Goal: Information Seeking & Learning: Learn about a topic

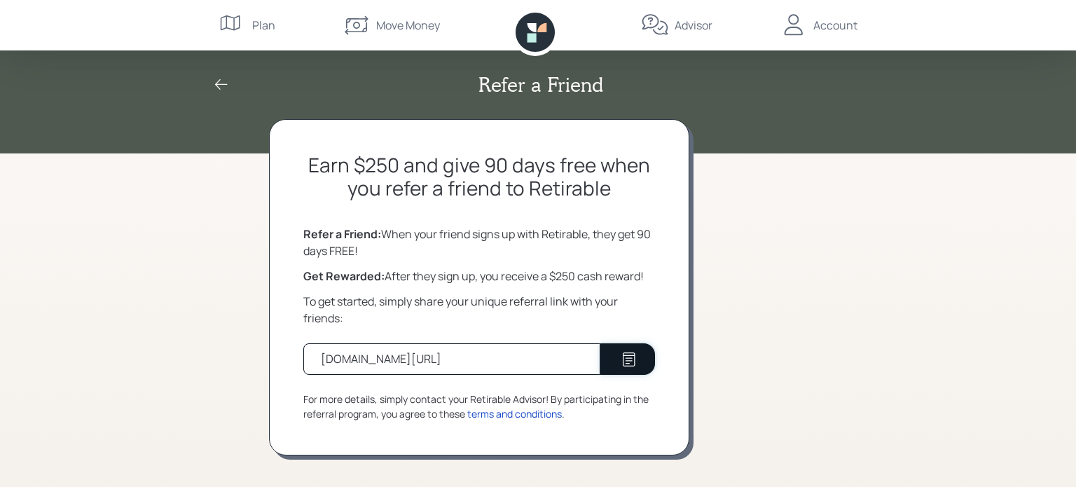
click at [626, 358] on icon at bounding box center [629, 359] width 13 height 14
click at [261, 24] on div "Plan" at bounding box center [263, 25] width 23 height 17
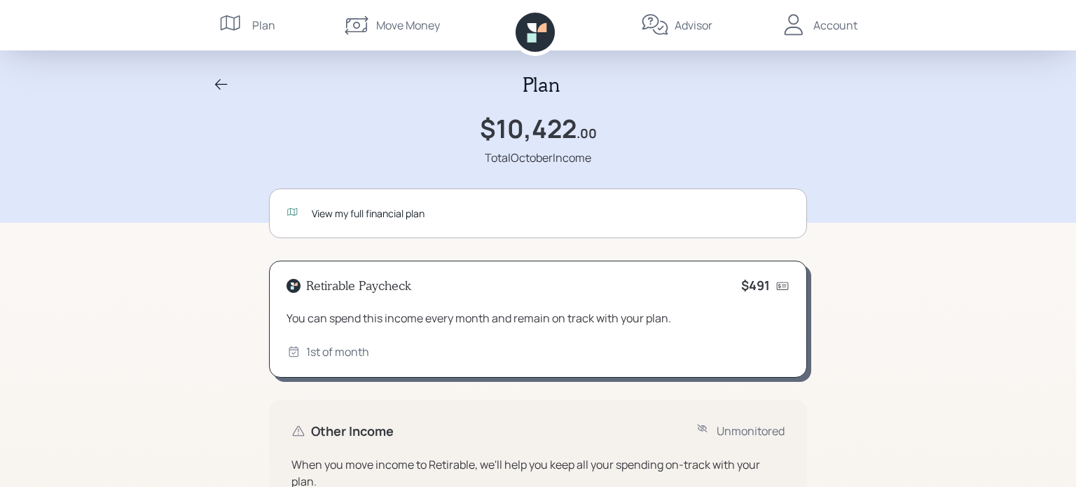
click at [833, 22] on div "Account" at bounding box center [836, 25] width 44 height 17
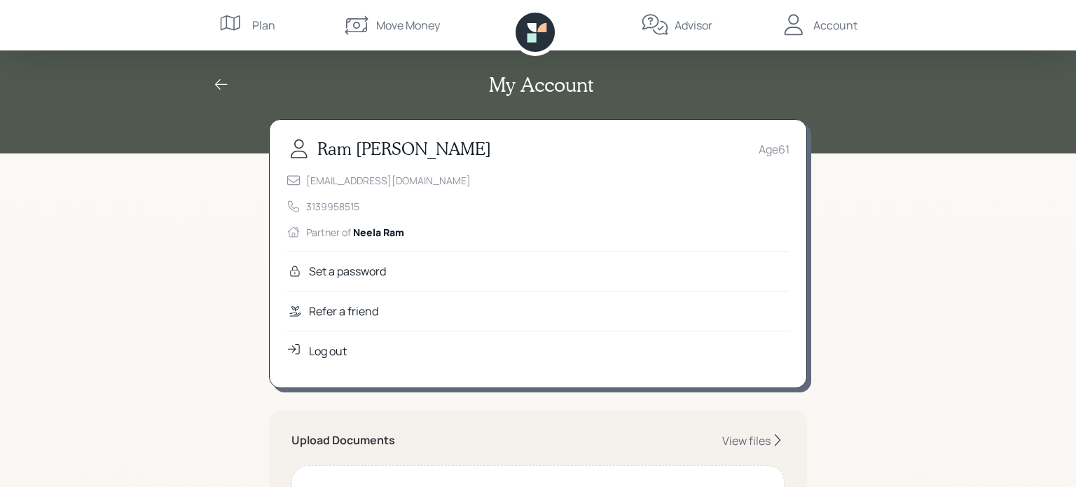
click at [389, 152] on h3 "Ram Anantha" at bounding box center [404, 149] width 174 height 20
click at [731, 85] on div "My Account" at bounding box center [538, 85] width 673 height 24
drag, startPoint x: 731, startPoint y: 85, endPoint x: 732, endPoint y: 74, distance: 12.0
click at [732, 74] on div "My Account" at bounding box center [538, 85] width 673 height 24
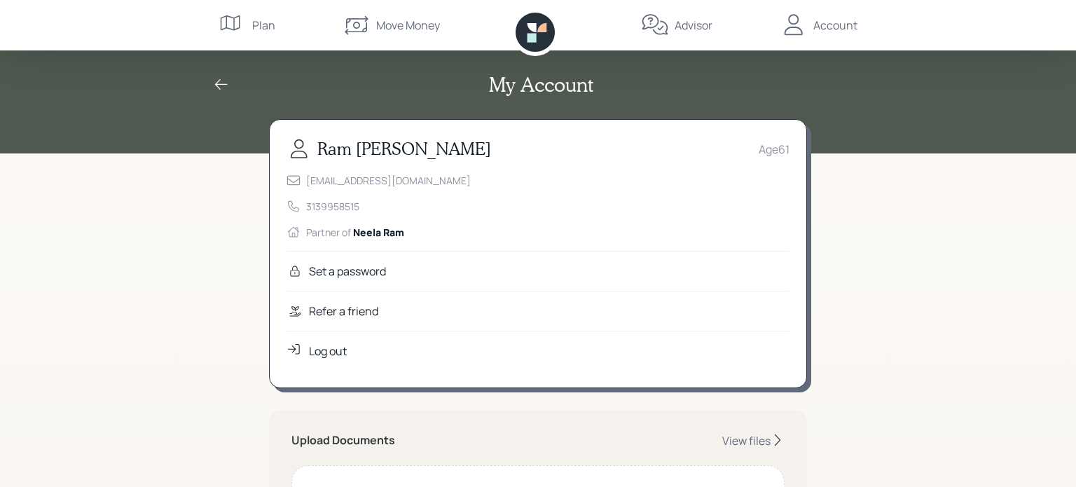
click at [689, 24] on div "Advisor" at bounding box center [694, 25] width 38 height 17
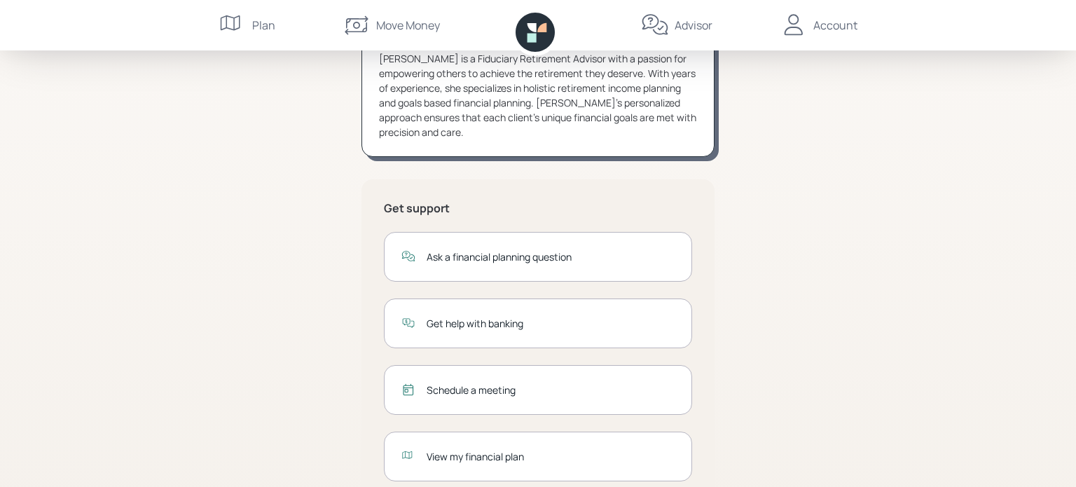
scroll to position [224, 0]
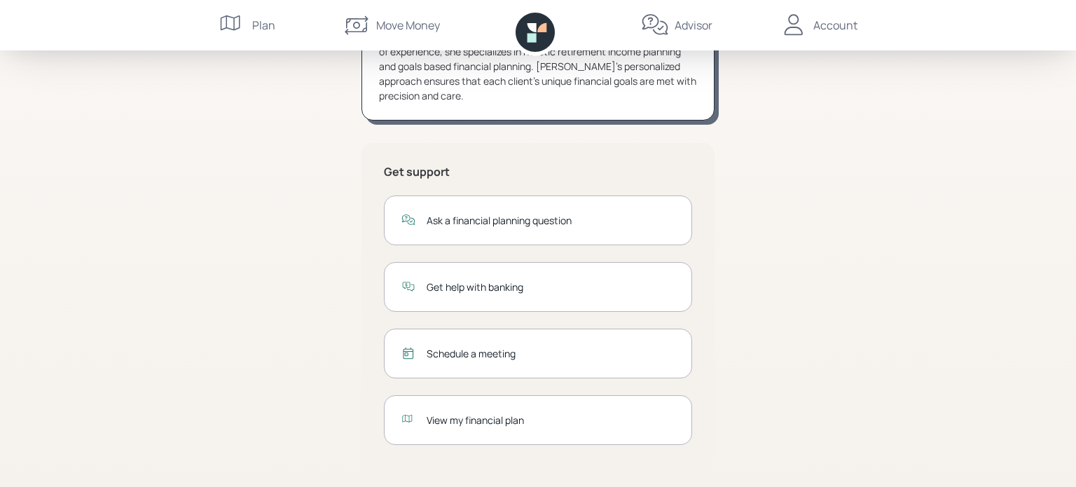
click at [410, 29] on div "Move Money" at bounding box center [408, 25] width 64 height 17
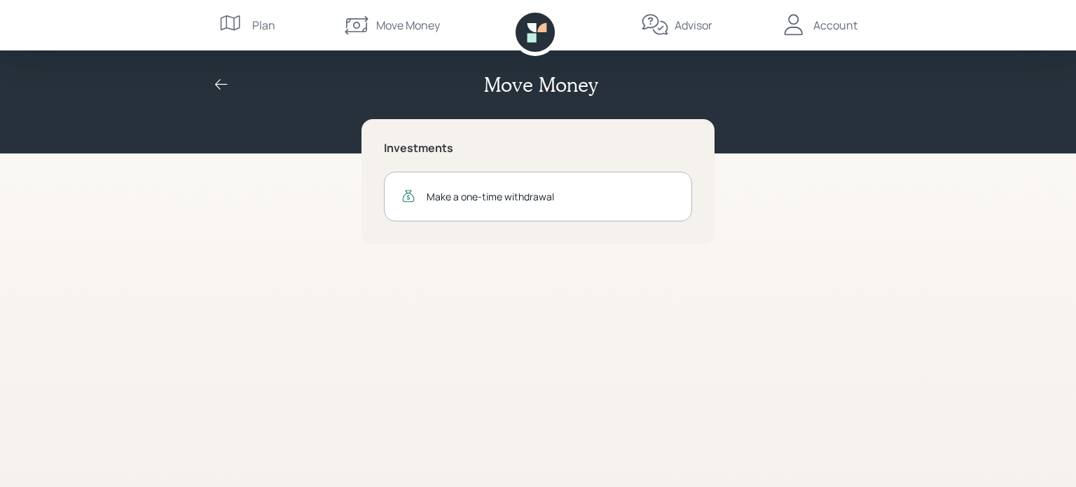
click at [263, 24] on div "Plan" at bounding box center [263, 25] width 23 height 17
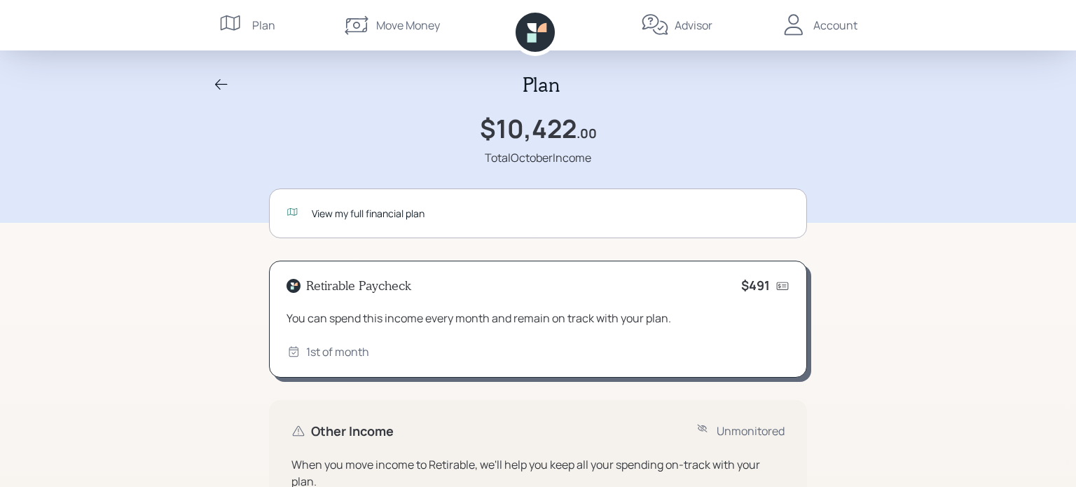
click at [220, 85] on icon at bounding box center [221, 84] width 17 height 17
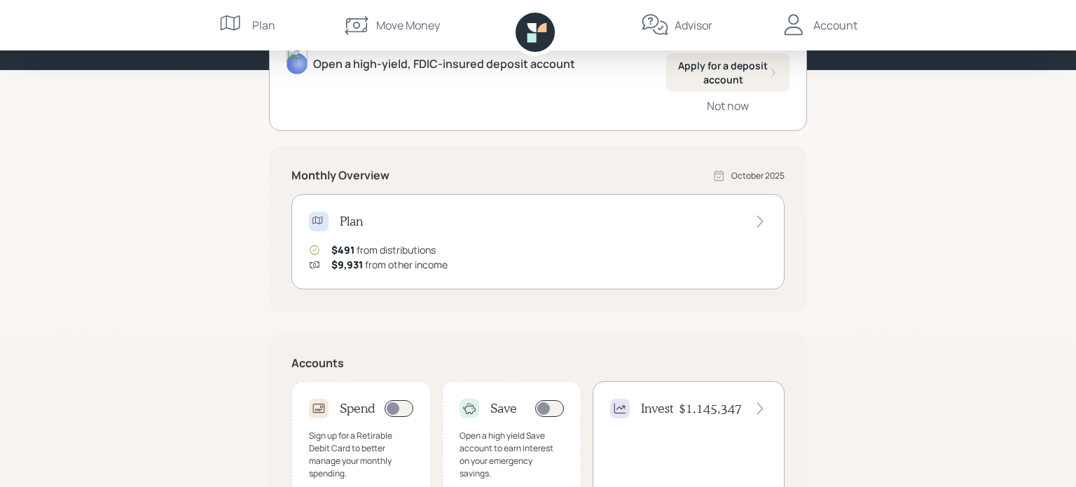
scroll to position [162, 0]
click at [765, 220] on icon at bounding box center [760, 222] width 14 height 14
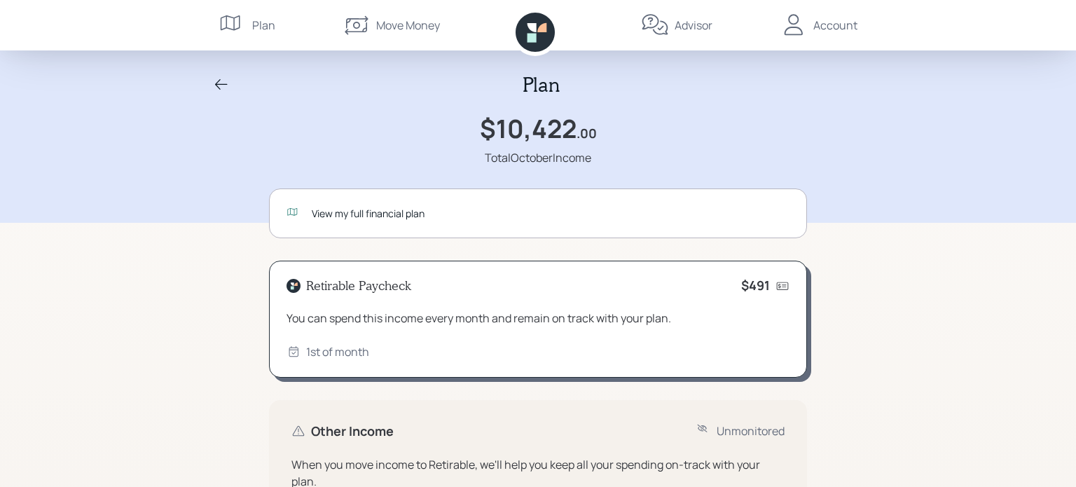
click at [381, 207] on div "View my full financial plan" at bounding box center [551, 213] width 478 height 15
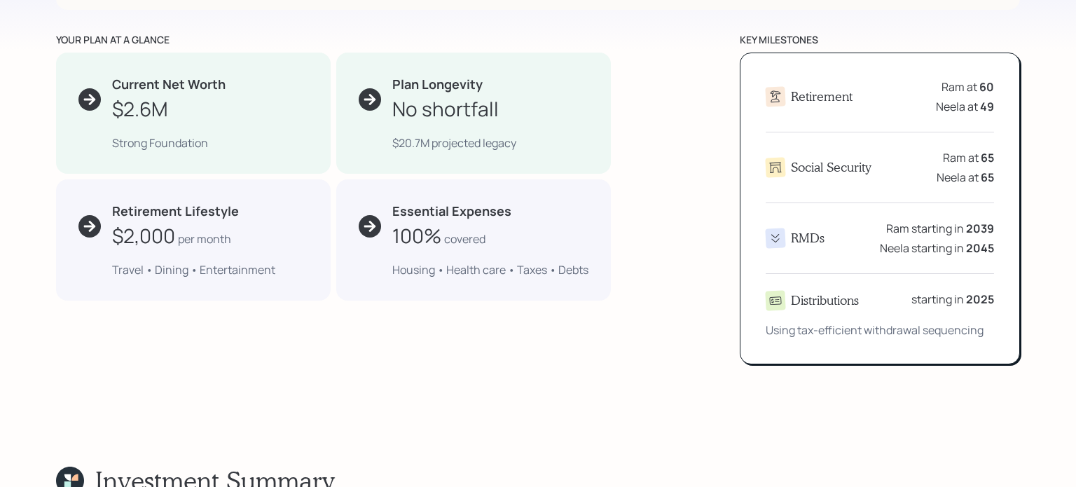
scroll to position [722, 0]
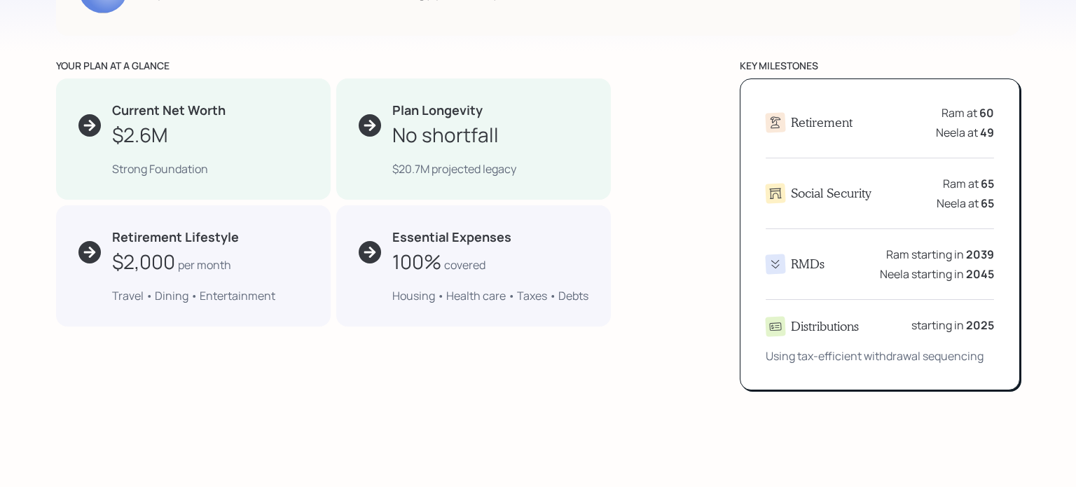
click at [90, 131] on icon at bounding box center [90, 125] width 14 height 14
click at [176, 134] on div "$2.6M" at bounding box center [169, 134] width 114 height 29
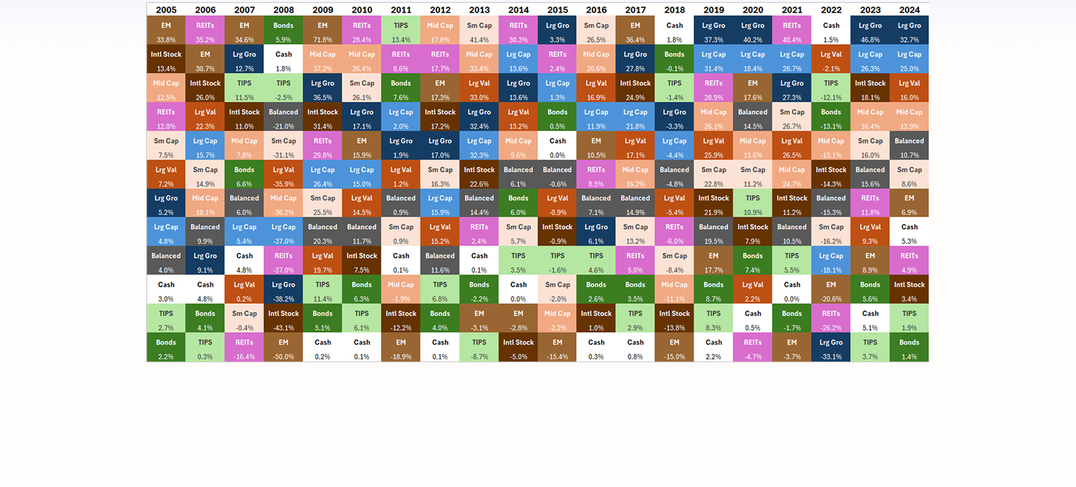
scroll to position [11191, 0]
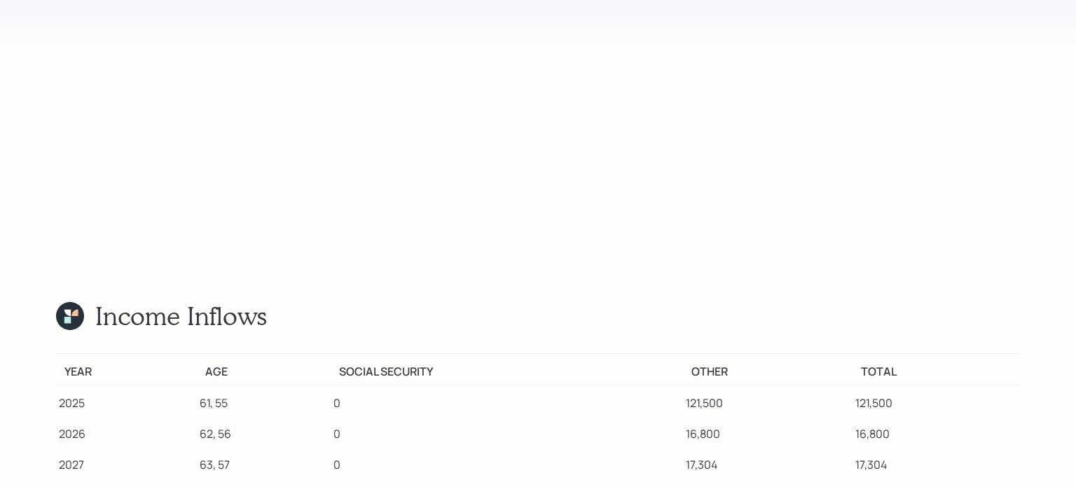
click at [995, 331] on div "Income Inflows Ram Neela" at bounding box center [538, 316] width 964 height 30
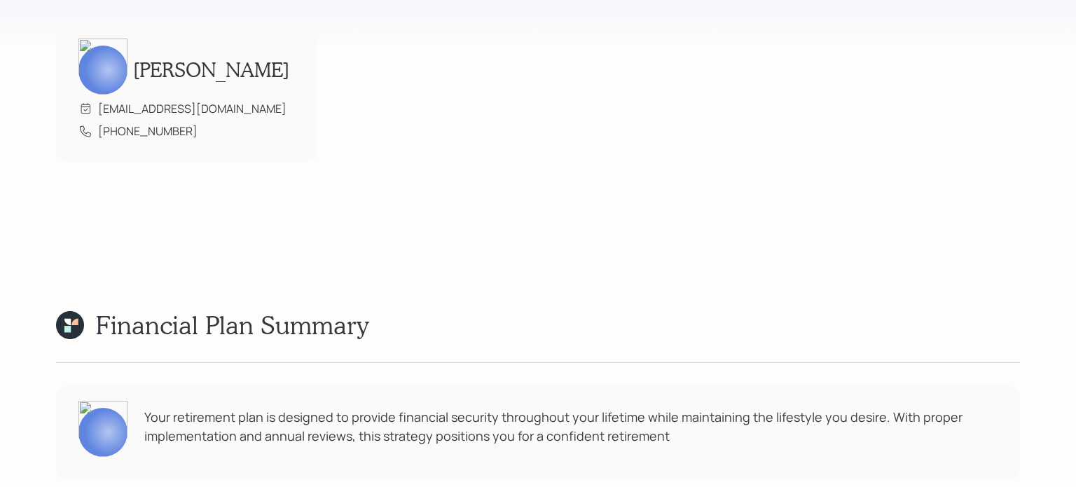
scroll to position [278, 0]
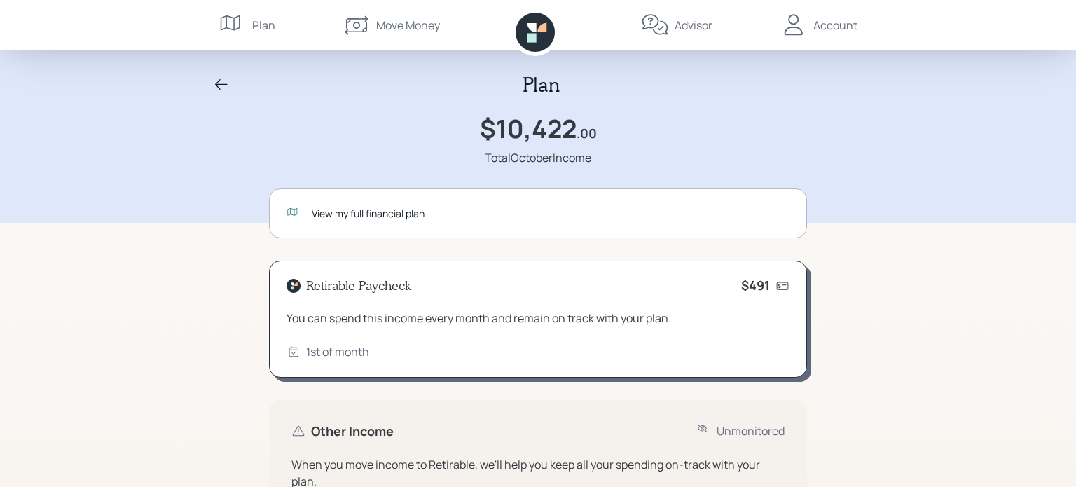
click at [828, 27] on div "Account" at bounding box center [836, 25] width 44 height 17
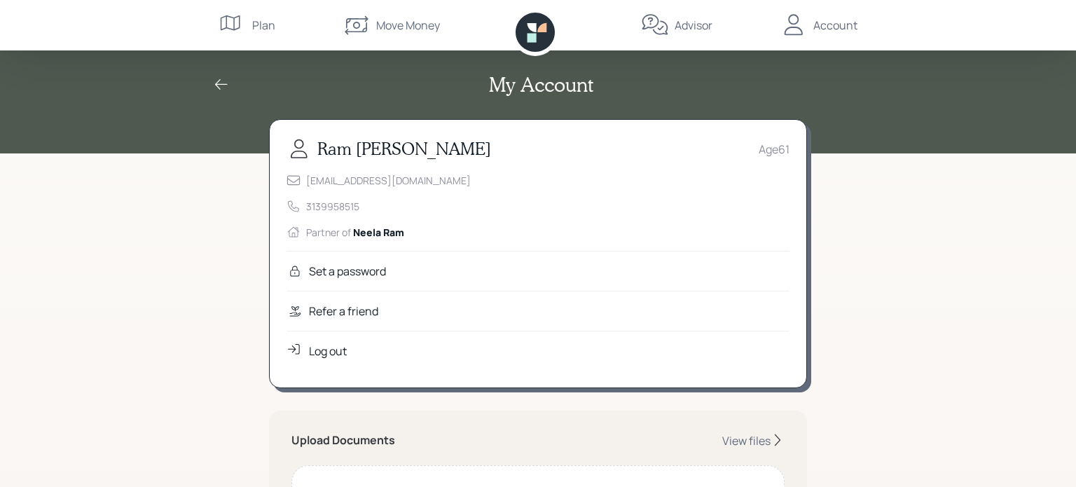
click at [334, 350] on div "Log out" at bounding box center [328, 351] width 38 height 17
